Goal: Task Accomplishment & Management: Complete application form

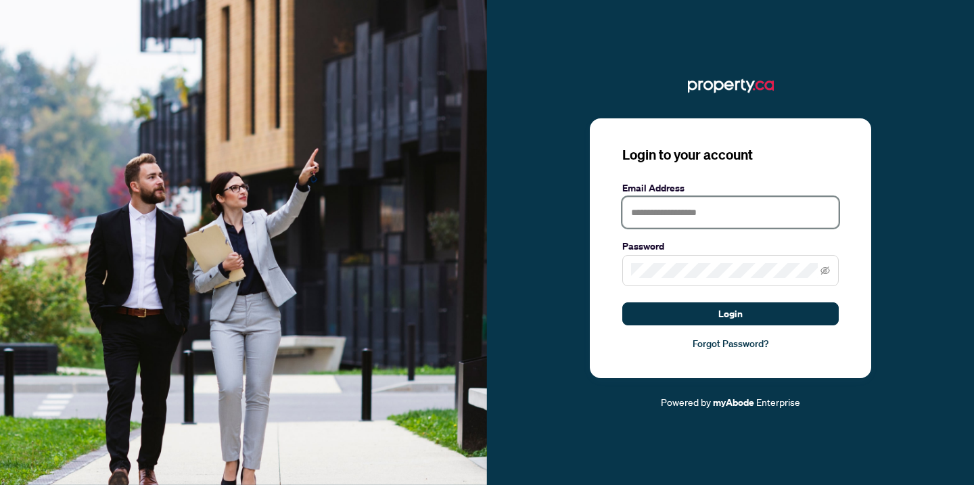
click at [649, 216] on input "text" at bounding box center [730, 212] width 216 height 31
type input "**********"
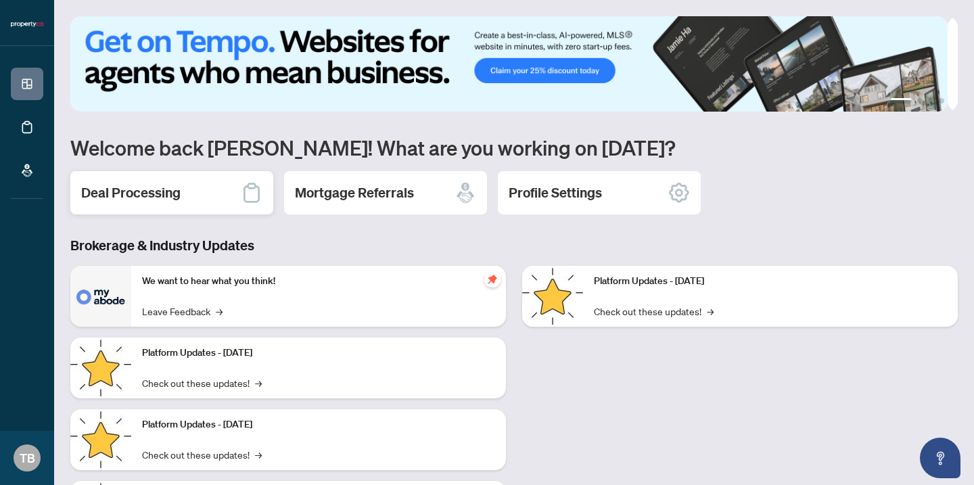
click at [158, 193] on h2 "Deal Processing" at bounding box center [130, 192] width 99 height 19
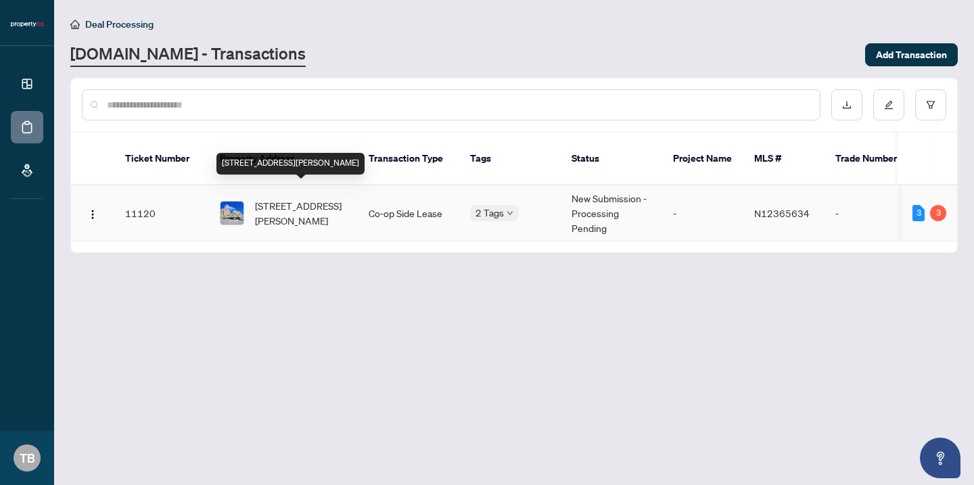
click at [300, 198] on span "[STREET_ADDRESS][PERSON_NAME]" at bounding box center [301, 213] width 92 height 30
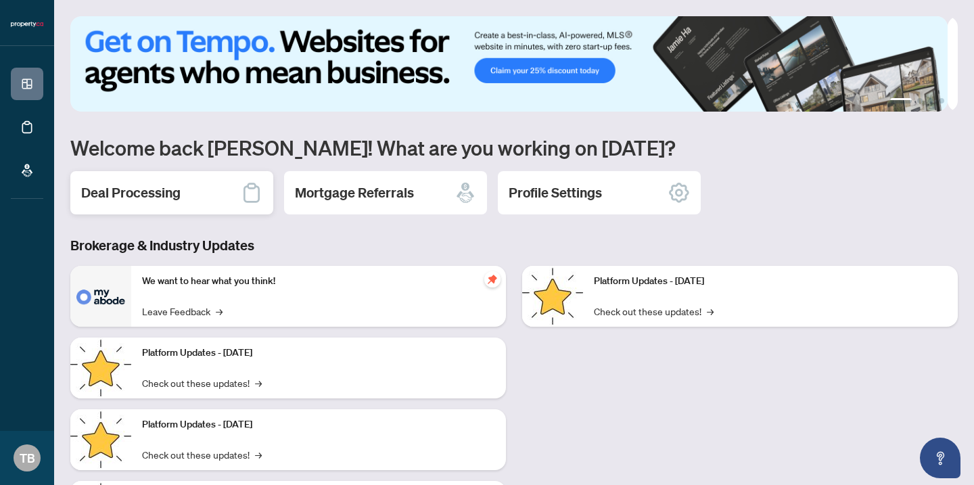
click at [162, 195] on h2 "Deal Processing" at bounding box center [130, 192] width 99 height 19
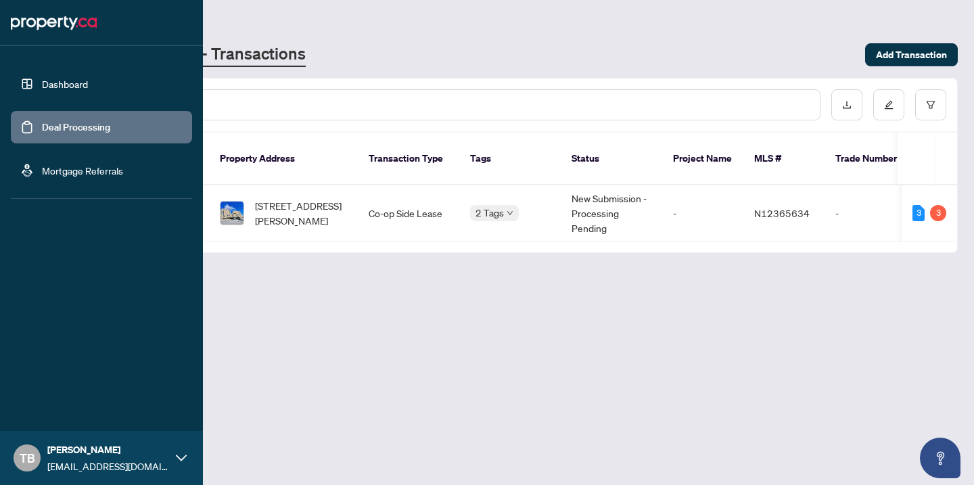
click at [72, 81] on link "Dashboard" at bounding box center [65, 84] width 46 height 12
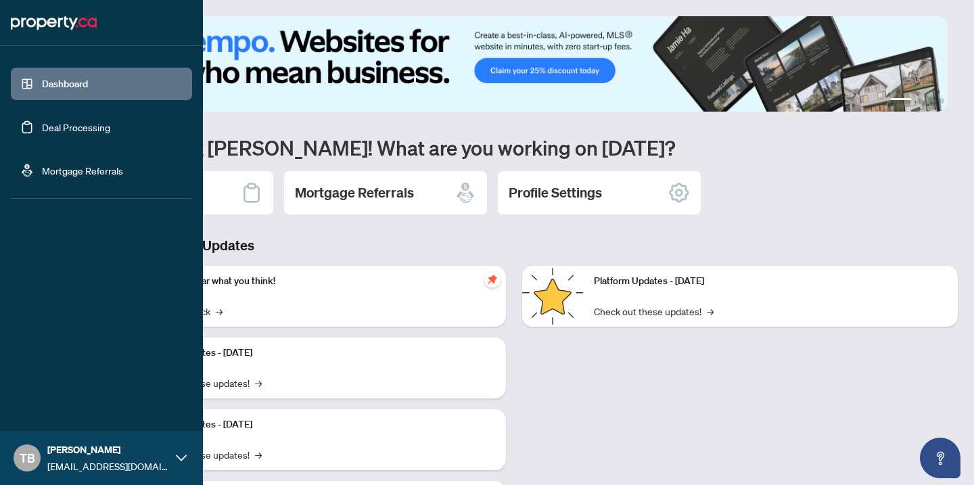
click at [72, 129] on link "Deal Processing" at bounding box center [76, 127] width 68 height 12
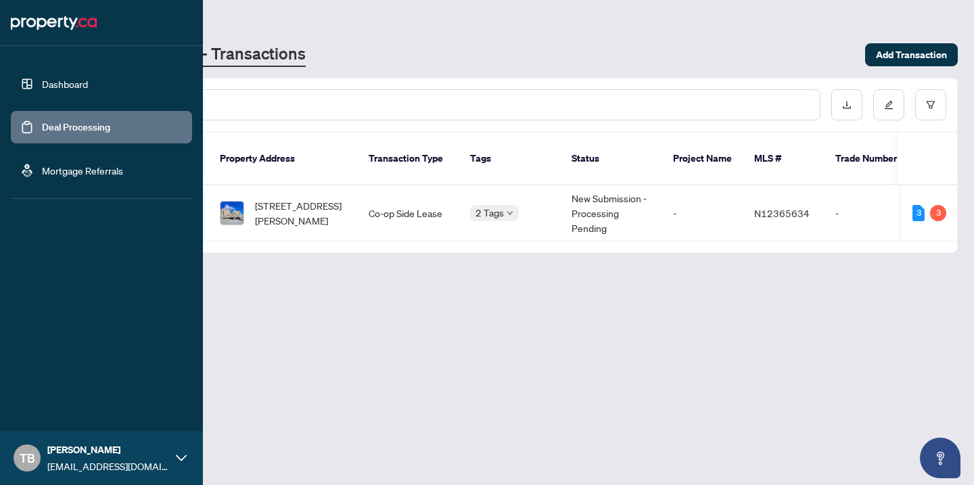
click at [77, 177] on link "Mortgage Referrals" at bounding box center [82, 170] width 81 height 12
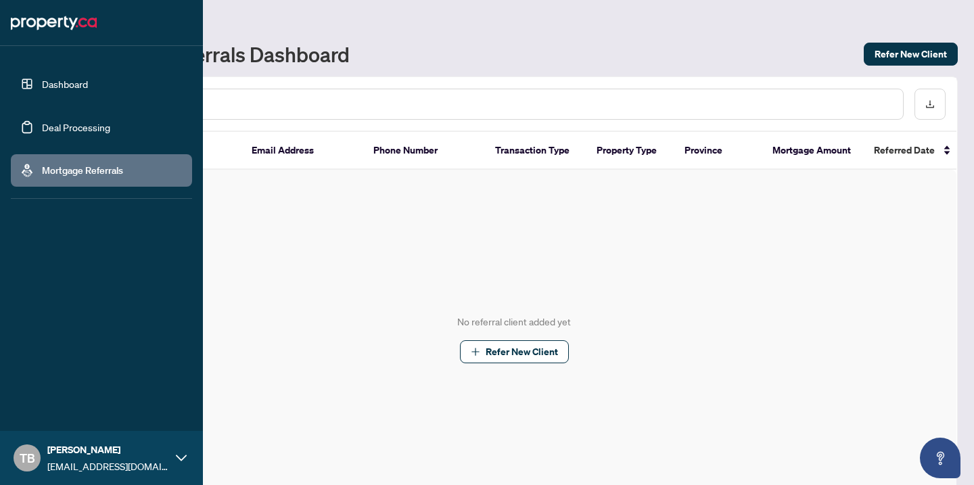
click at [69, 131] on link "Deal Processing" at bounding box center [76, 127] width 68 height 12
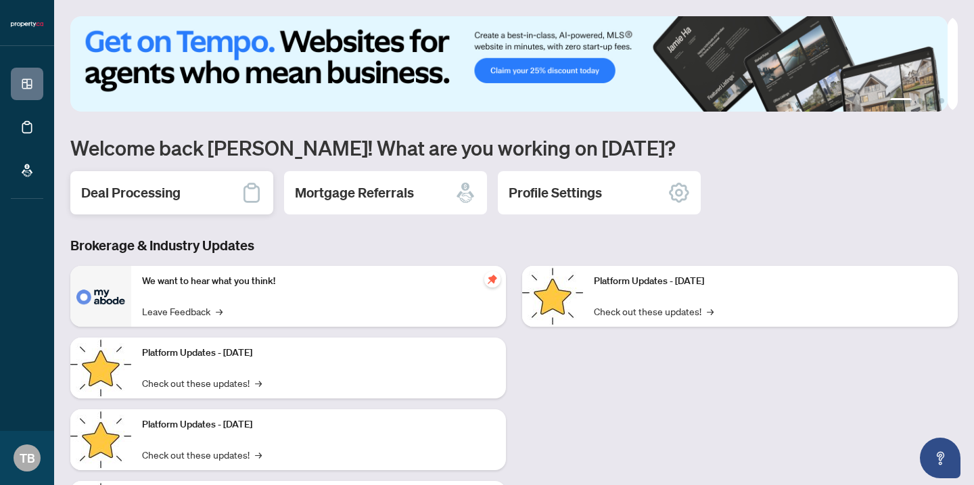
click at [124, 199] on h2 "Deal Processing" at bounding box center [130, 192] width 99 height 19
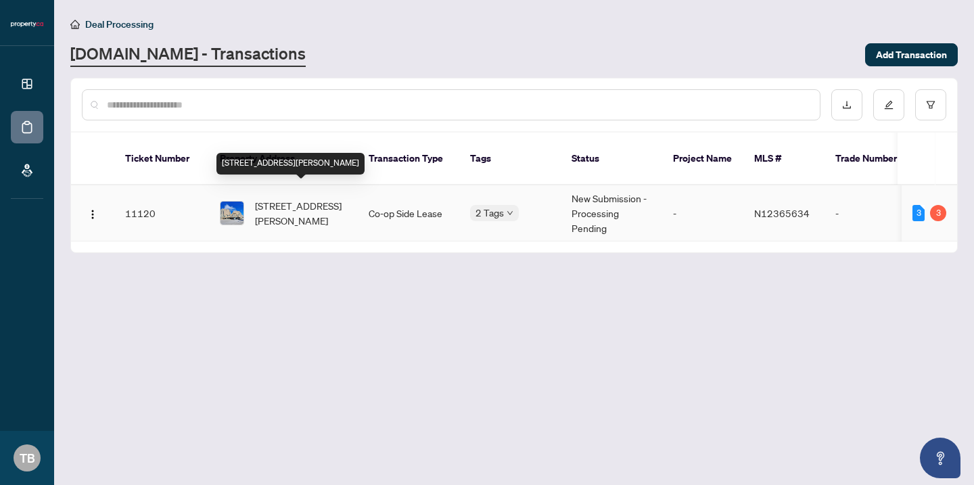
click at [298, 200] on span "[STREET_ADDRESS][PERSON_NAME]" at bounding box center [301, 213] width 92 height 30
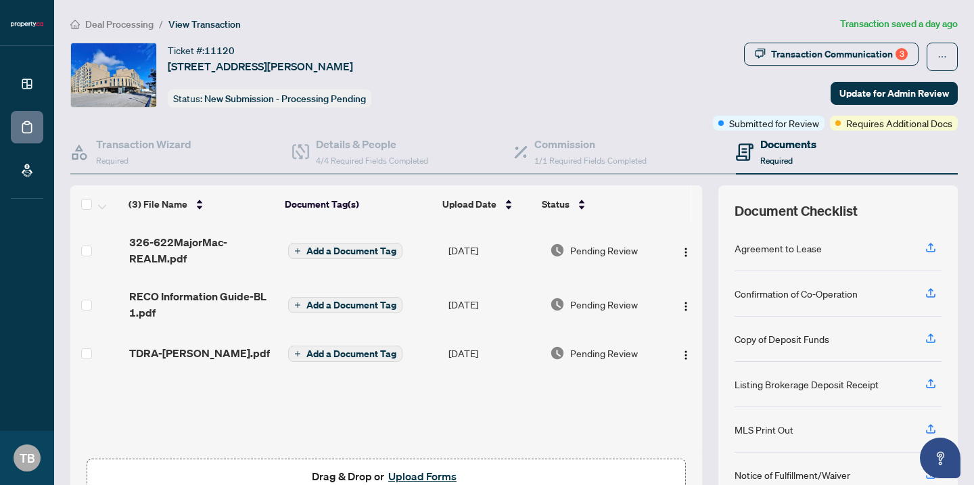
scroll to position [81, 0]
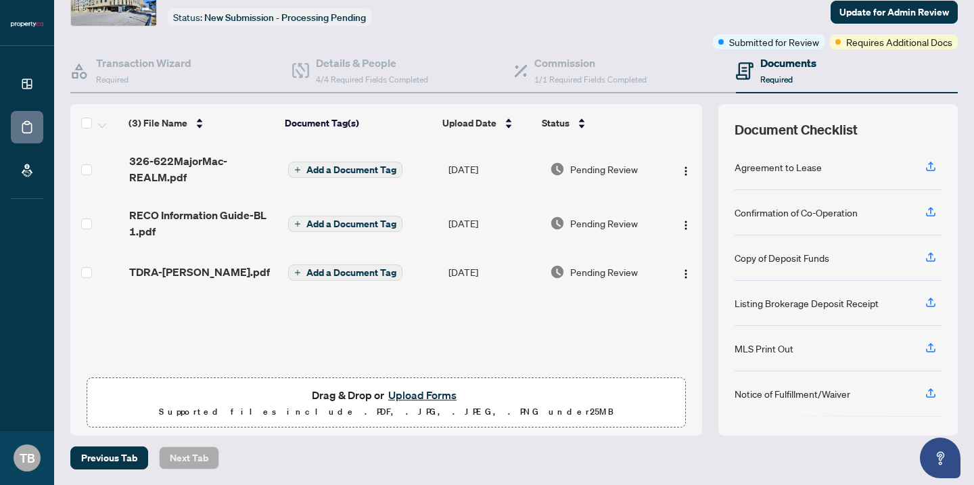
click at [404, 396] on button "Upload Forms" at bounding box center [422, 395] width 76 height 18
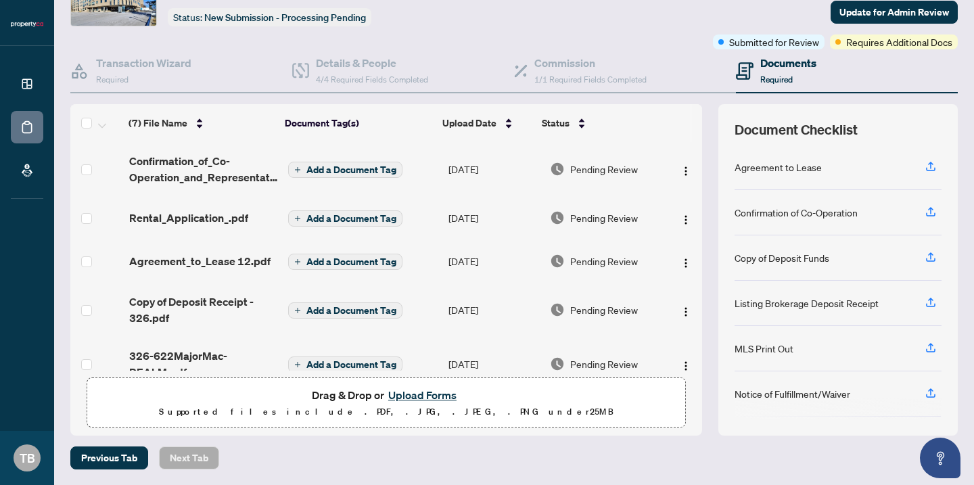
click at [417, 395] on button "Upload Forms" at bounding box center [422, 395] width 76 height 18
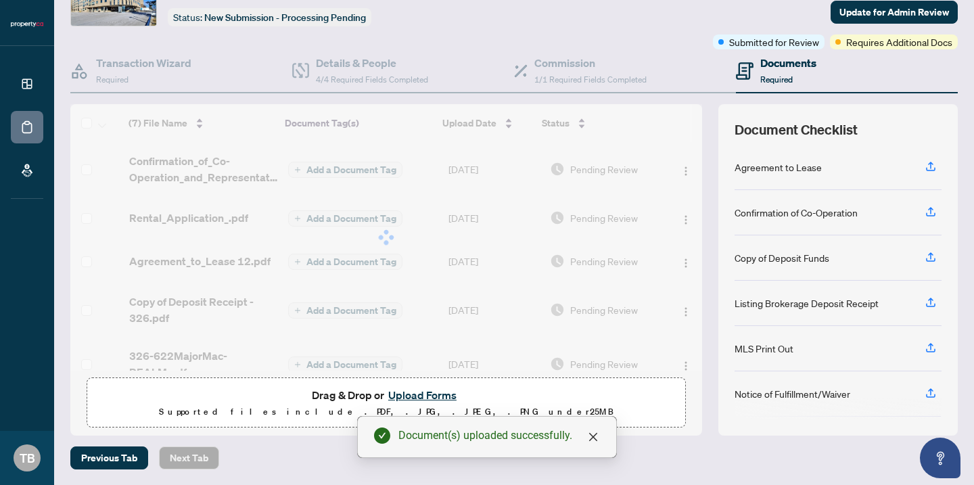
drag, startPoint x: 687, startPoint y: 244, endPoint x: 689, endPoint y: 273, distance: 29.2
click at [689, 273] on div at bounding box center [386, 237] width 632 height 267
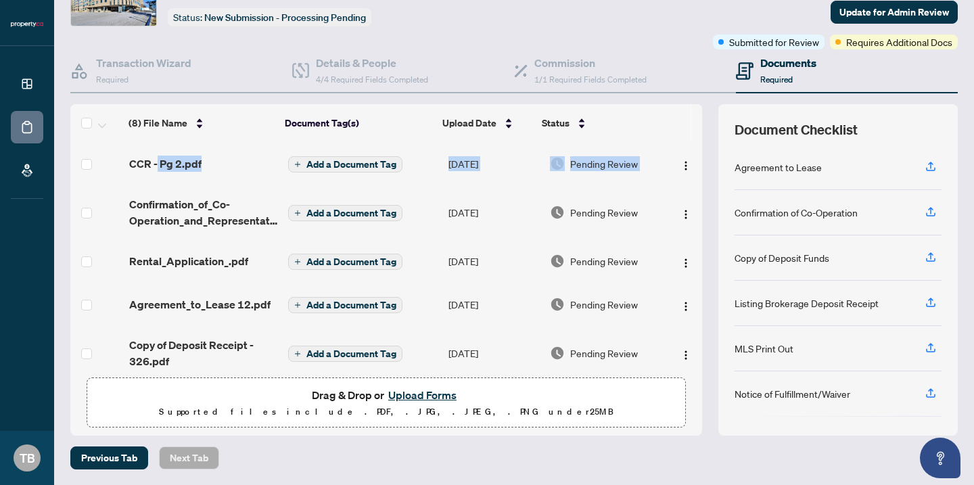
drag, startPoint x: 157, startPoint y: 162, endPoint x: 152, endPoint y: 185, distance: 24.1
click at [152, 185] on tbody "(8) File Name Document Tag(s) Upload Date Status CCR - Pg 2.pdf Add a Document …" at bounding box center [386, 337] width 632 height 390
click at [163, 189] on td "Confirmation_of_Co-Operation_and_Representation 9.pdf" at bounding box center [203, 212] width 159 height 54
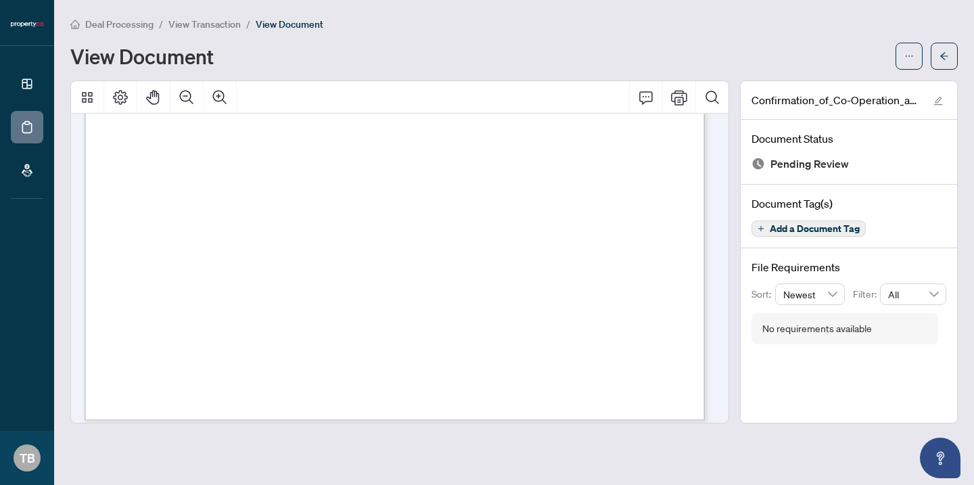
scroll to position [422, 0]
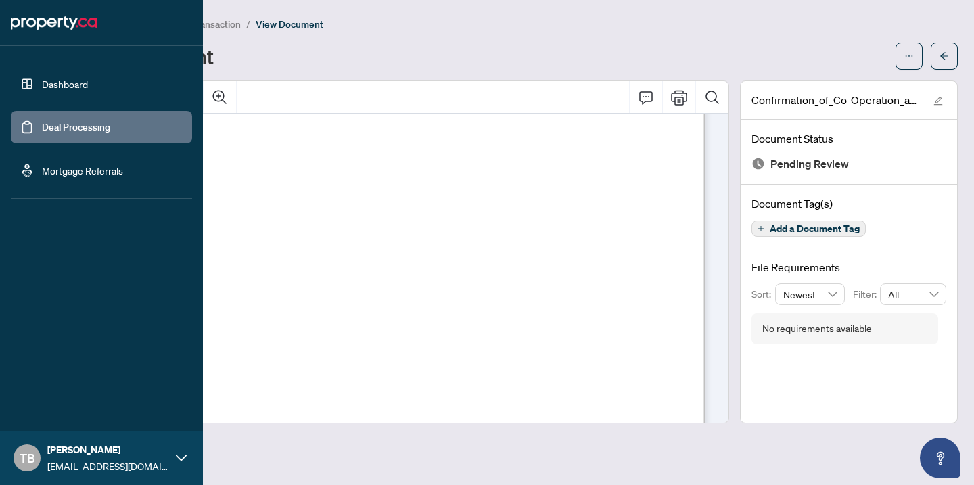
click at [66, 128] on link "Deal Processing" at bounding box center [76, 127] width 68 height 12
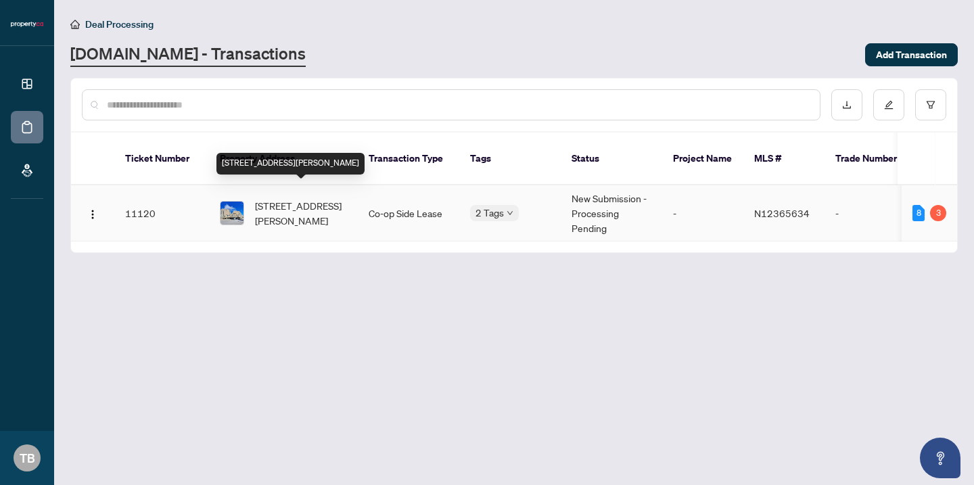
click at [292, 200] on span "622-326 Major Mackenzie Dr, Richmond Hill, Ontario L4C 8T4, Canada" at bounding box center [301, 213] width 92 height 30
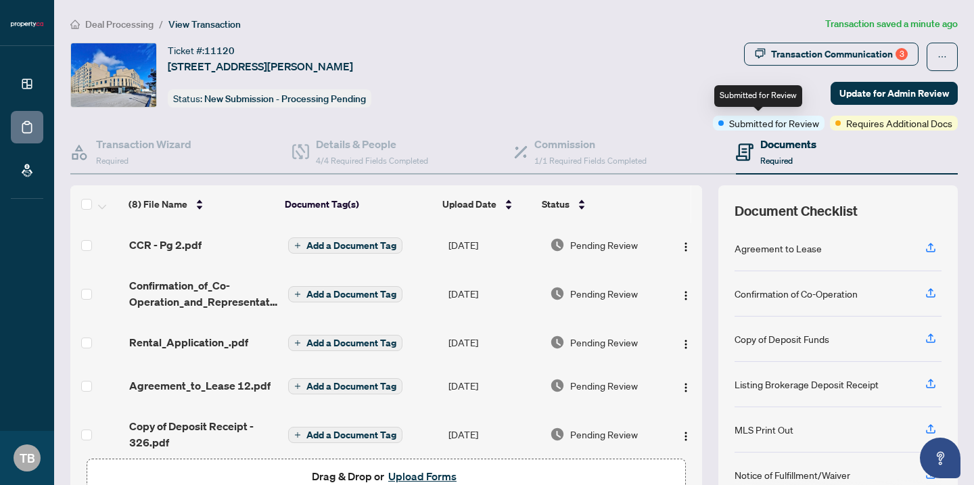
click at [774, 127] on span "Submitted for Review" at bounding box center [774, 123] width 90 height 15
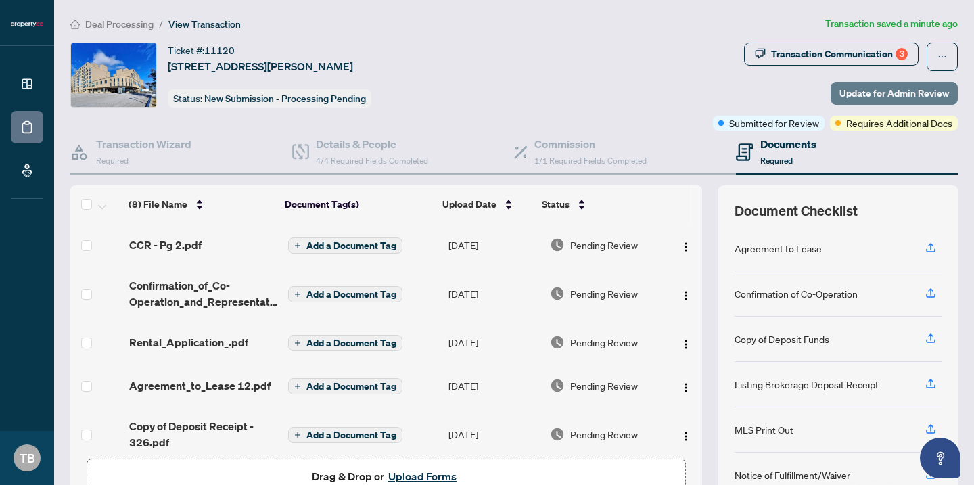
click at [897, 91] on span "Update for Admin Review" at bounding box center [895, 94] width 110 height 22
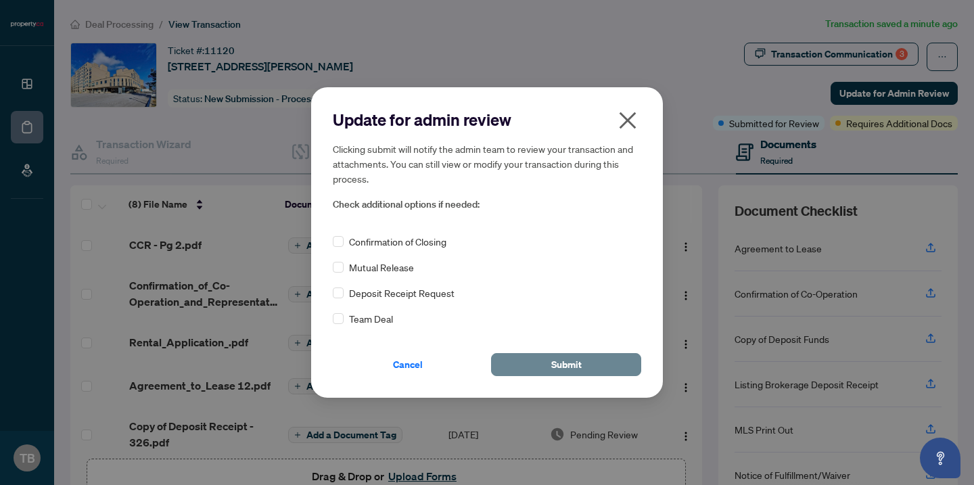
click at [553, 365] on span "Submit" at bounding box center [566, 365] width 30 height 22
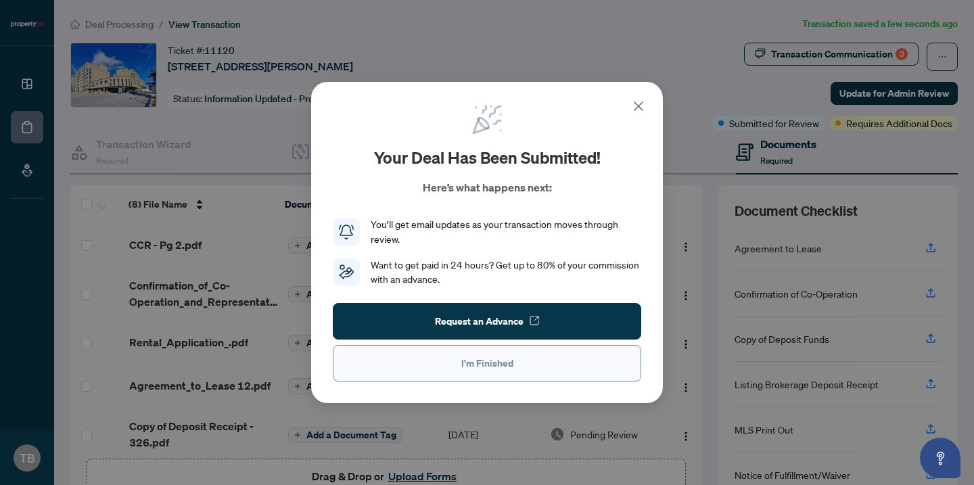
click at [495, 363] on span "I'm Finished" at bounding box center [487, 363] width 52 height 22
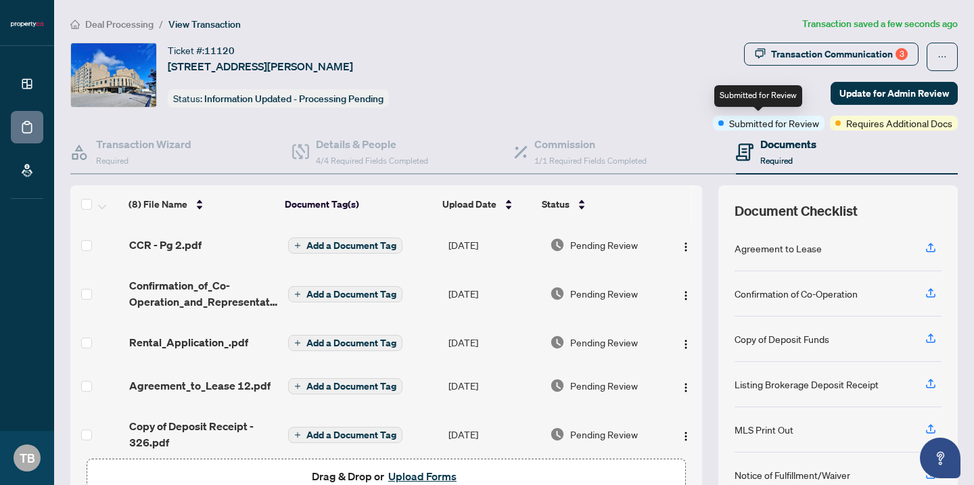
click at [786, 128] on span "Submitted for Review" at bounding box center [774, 123] width 90 height 15
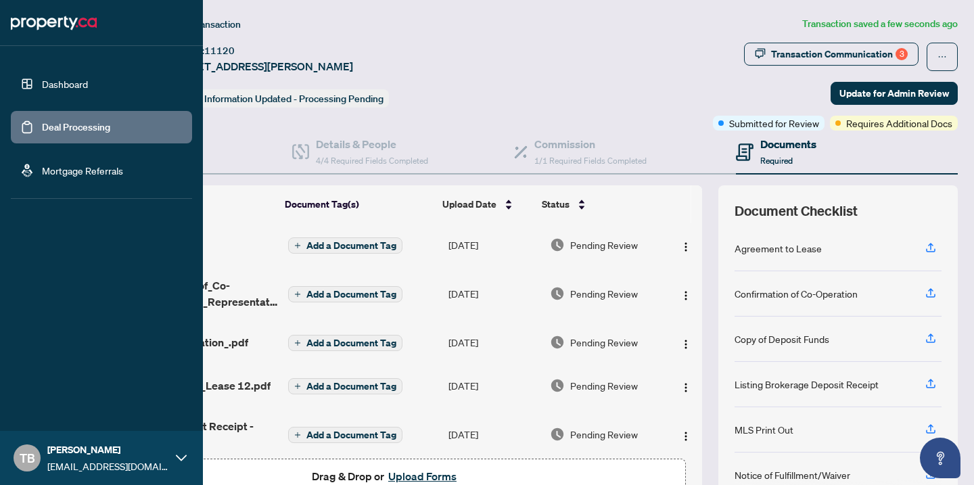
click at [58, 87] on link "Dashboard" at bounding box center [65, 84] width 46 height 12
